Goal: Information Seeking & Learning: Learn about a topic

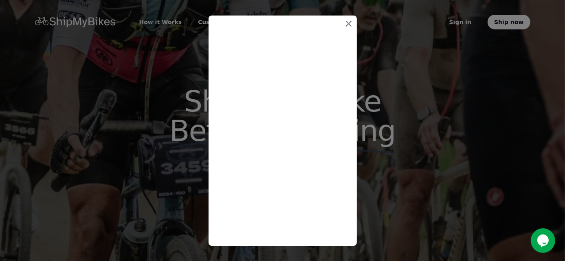
click at [349, 23] on icon at bounding box center [349, 23] width 5 height 5
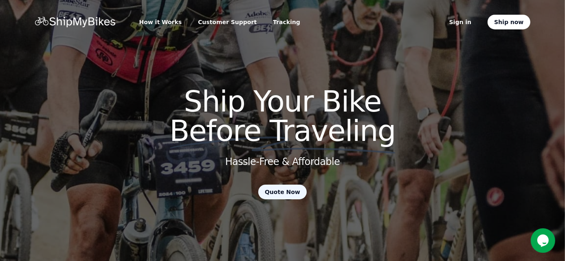
click at [283, 195] on link "Quote Now" at bounding box center [282, 191] width 49 height 15
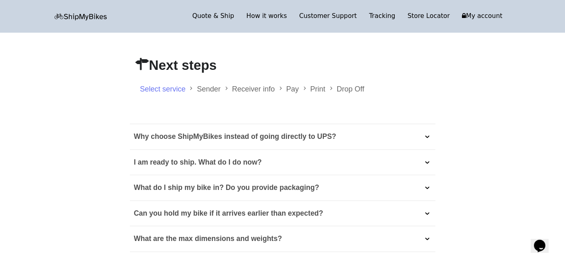
scroll to position [163, 0]
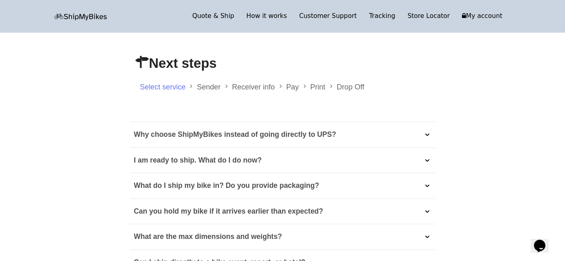
click at [269, 133] on p "Why choose ShipMyBikes instead of going directly to UPS?" at bounding box center [235, 134] width 203 height 13
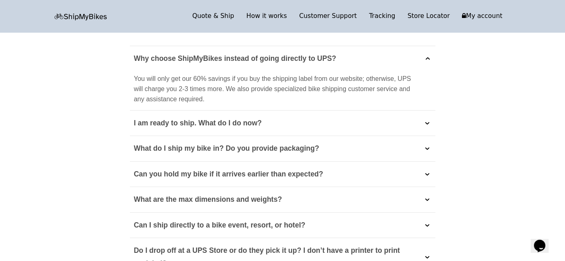
scroll to position [245, 0]
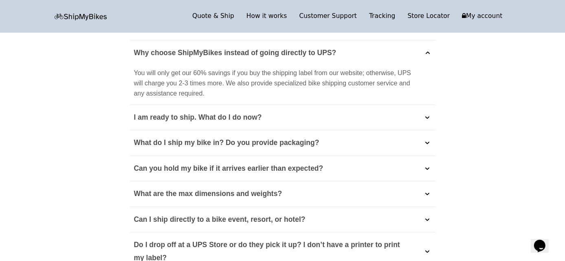
click at [189, 144] on p "What do I ship my bike in? Do you provide packaging?" at bounding box center [226, 142] width 185 height 13
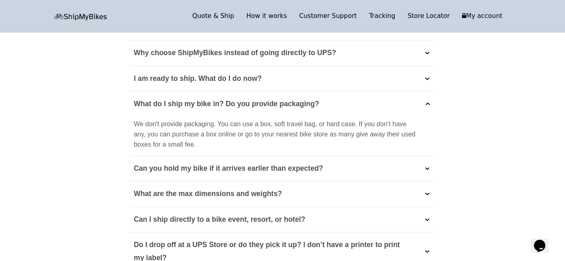
scroll to position [285, 0]
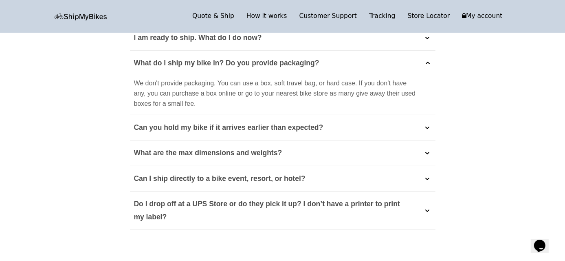
click at [204, 129] on p "Can you hold my bike if it arrives earlier than expected?" at bounding box center [229, 127] width 190 height 13
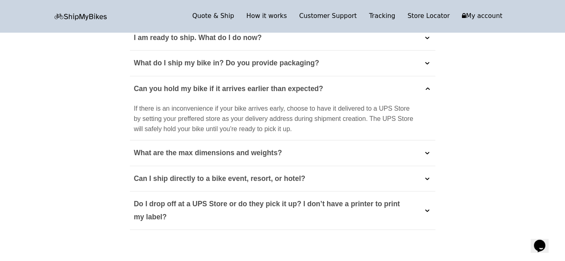
click at [226, 150] on p "What are the max dimensions and weights?" at bounding box center [208, 152] width 148 height 13
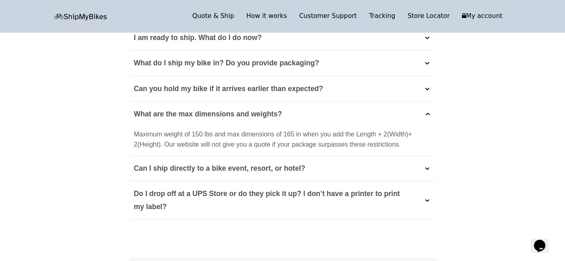
click at [267, 194] on p "Do I drop off at a UPS Store or do they pick it up? I don’t have a printer to p…" at bounding box center [273, 200] width 278 height 26
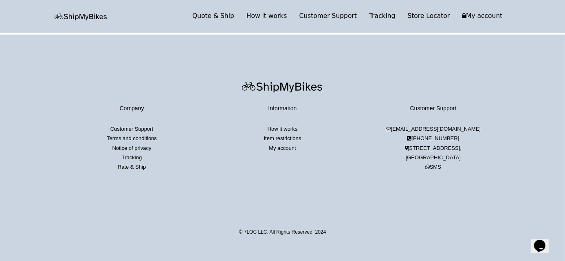
scroll to position [699, 0]
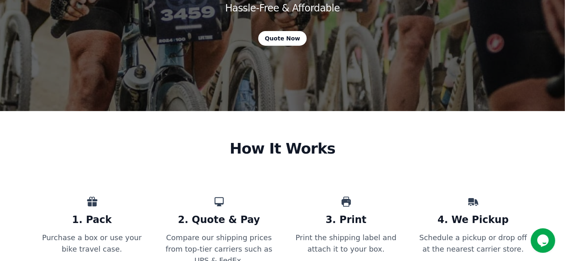
scroll to position [163, 0]
